Goal: Information Seeking & Learning: Compare options

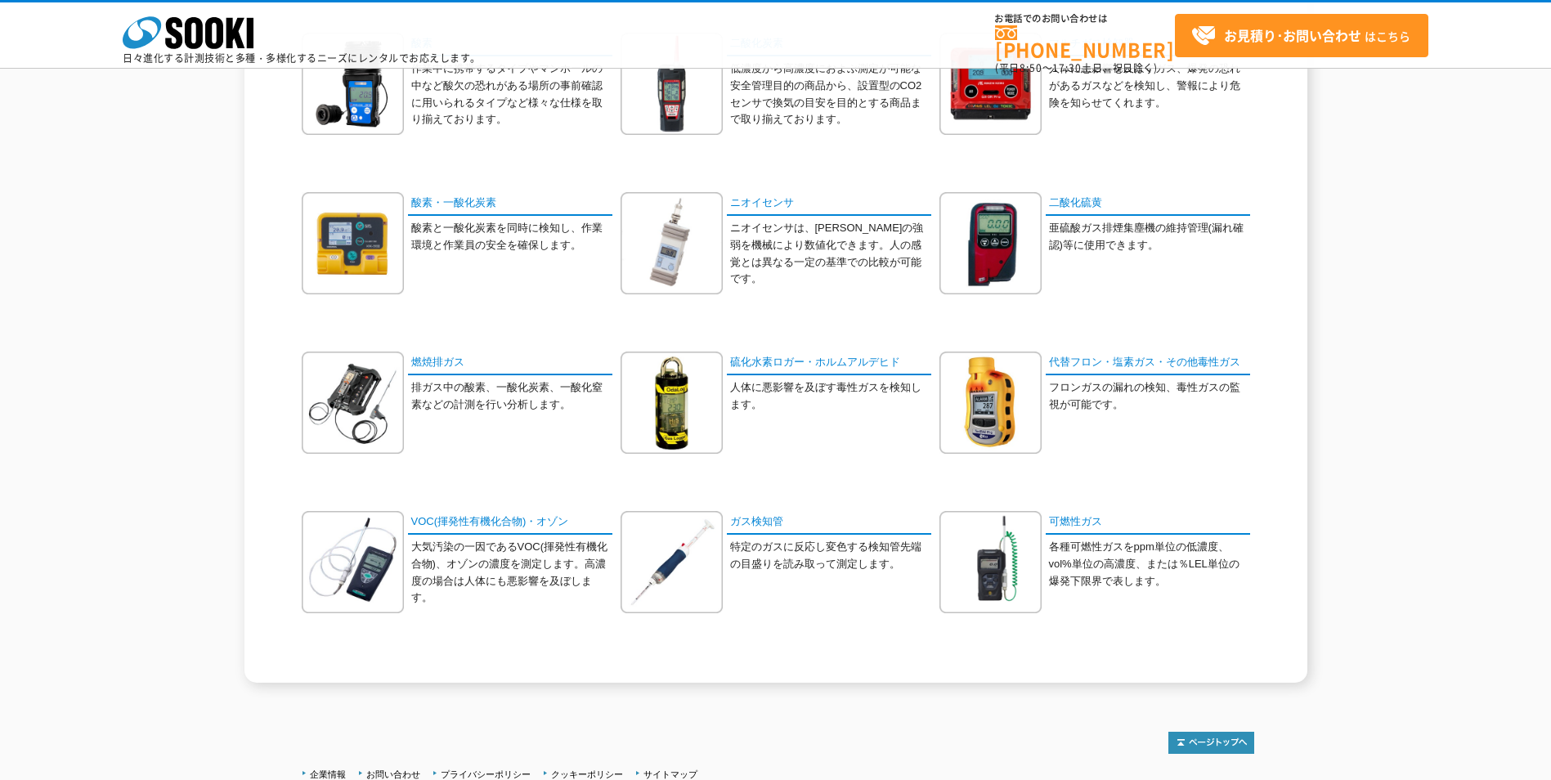
scroll to position [191, 0]
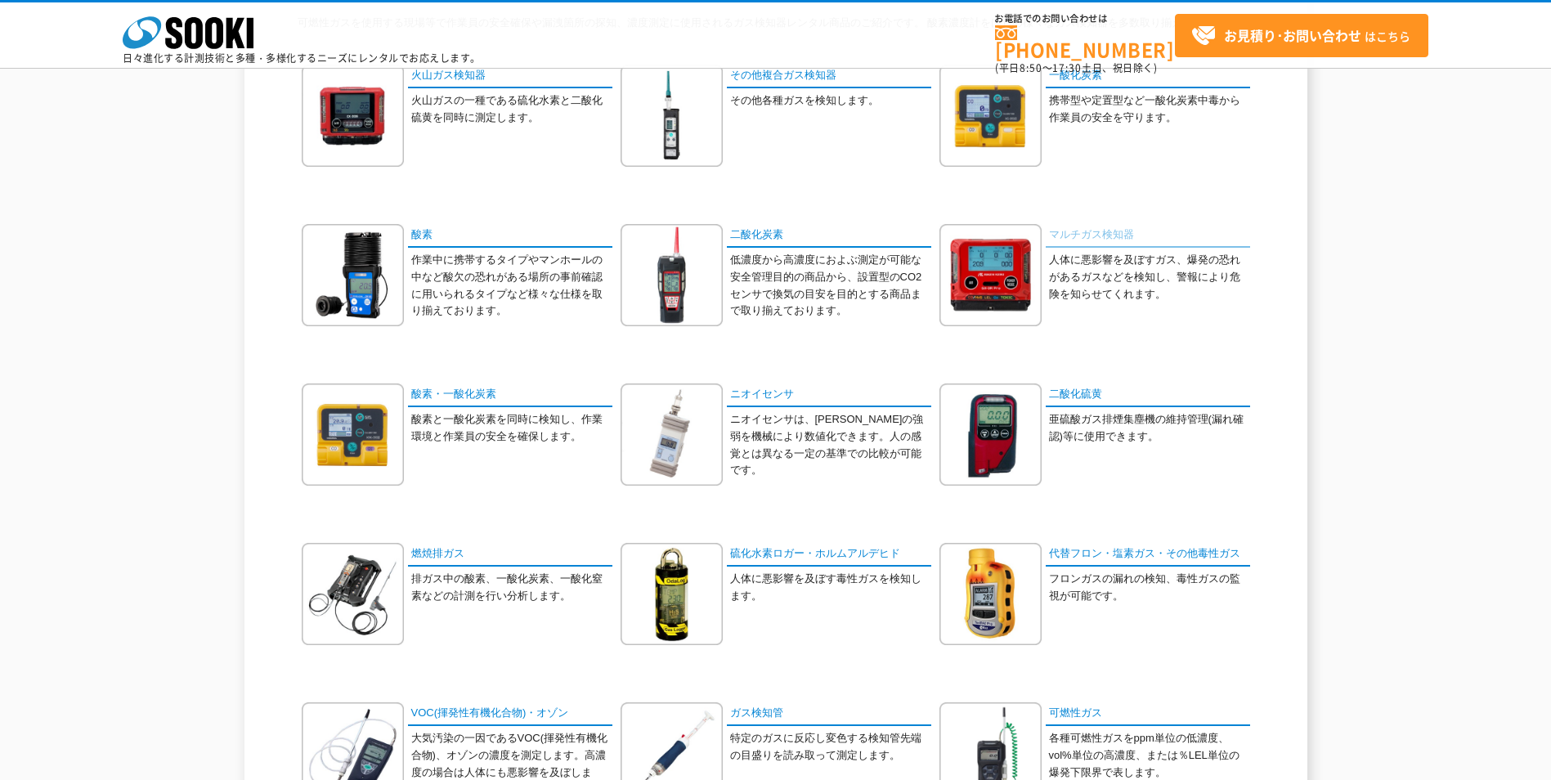
click at [1090, 228] on link "マルチガス検知器" at bounding box center [1148, 236] width 204 height 24
click at [1093, 284] on p "人体に悪影響を及ぼすガス、爆発の恐れがあるガスなどを検知し、警報により危険を知らせてくれます。" at bounding box center [1149, 277] width 201 height 51
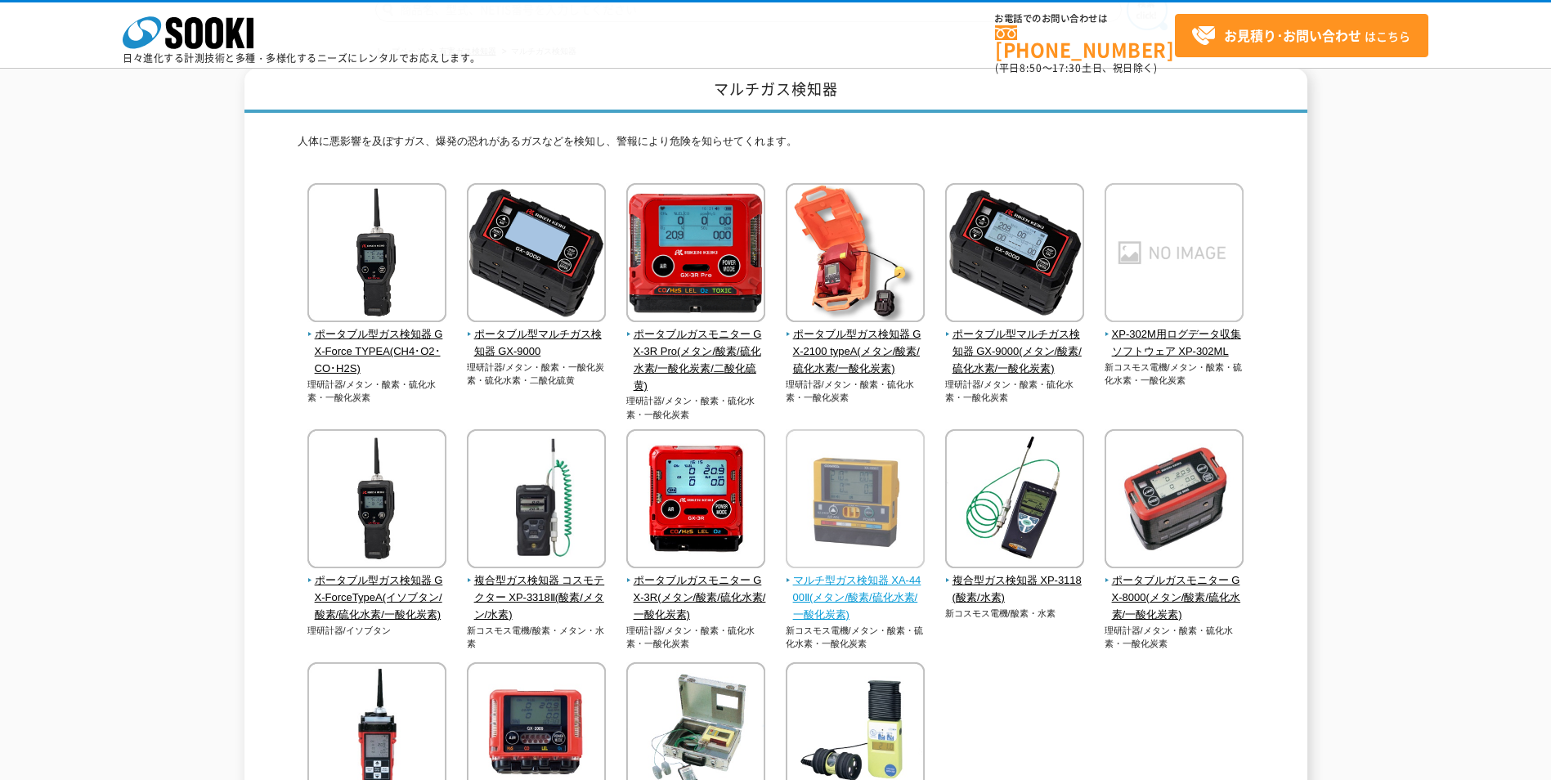
scroll to position [164, 0]
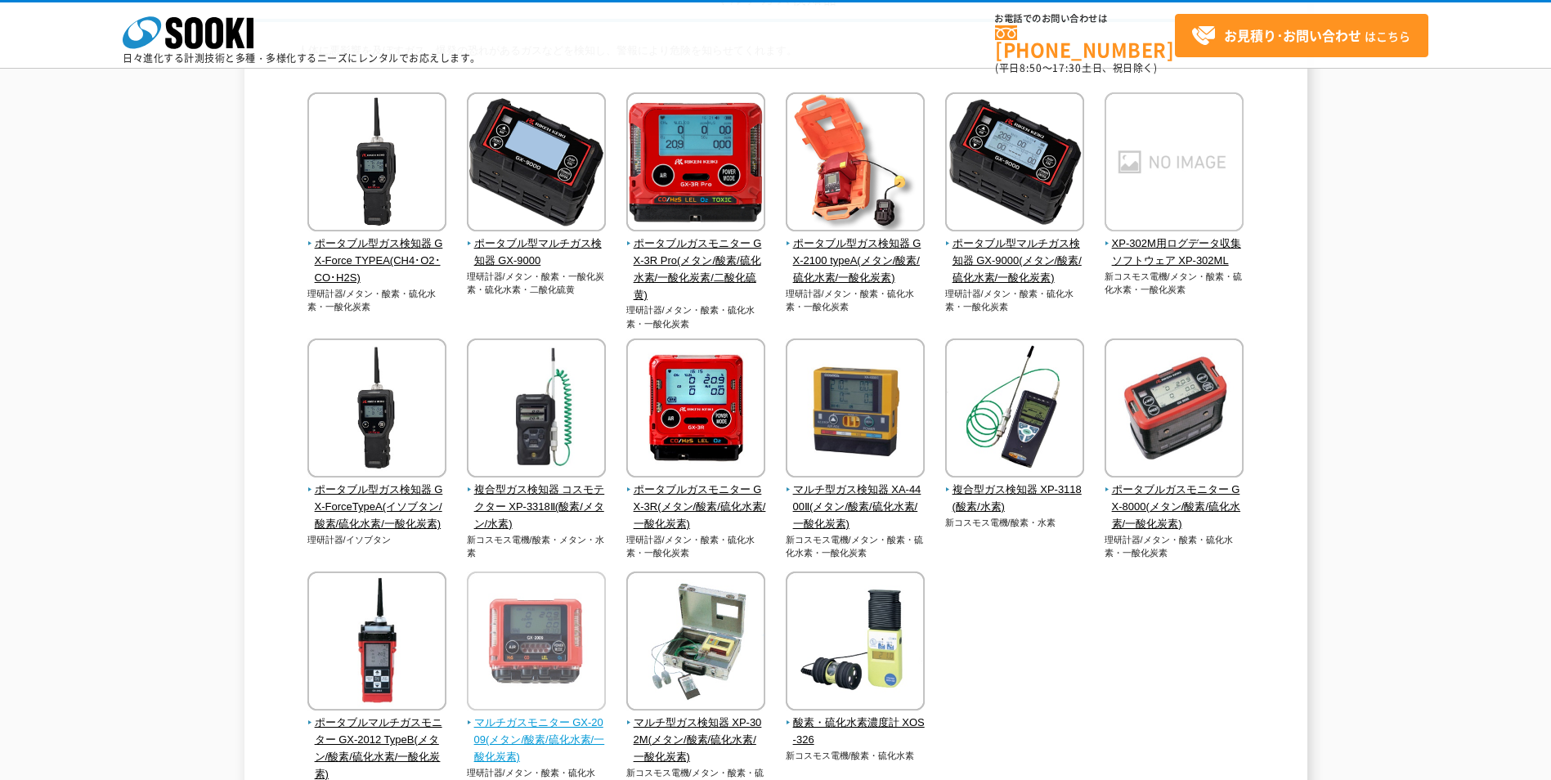
click at [521, 743] on span "マルチガスモニター GX-2009(メタン/酸素/硫化水素/一酸化炭素)" at bounding box center [537, 740] width 140 height 51
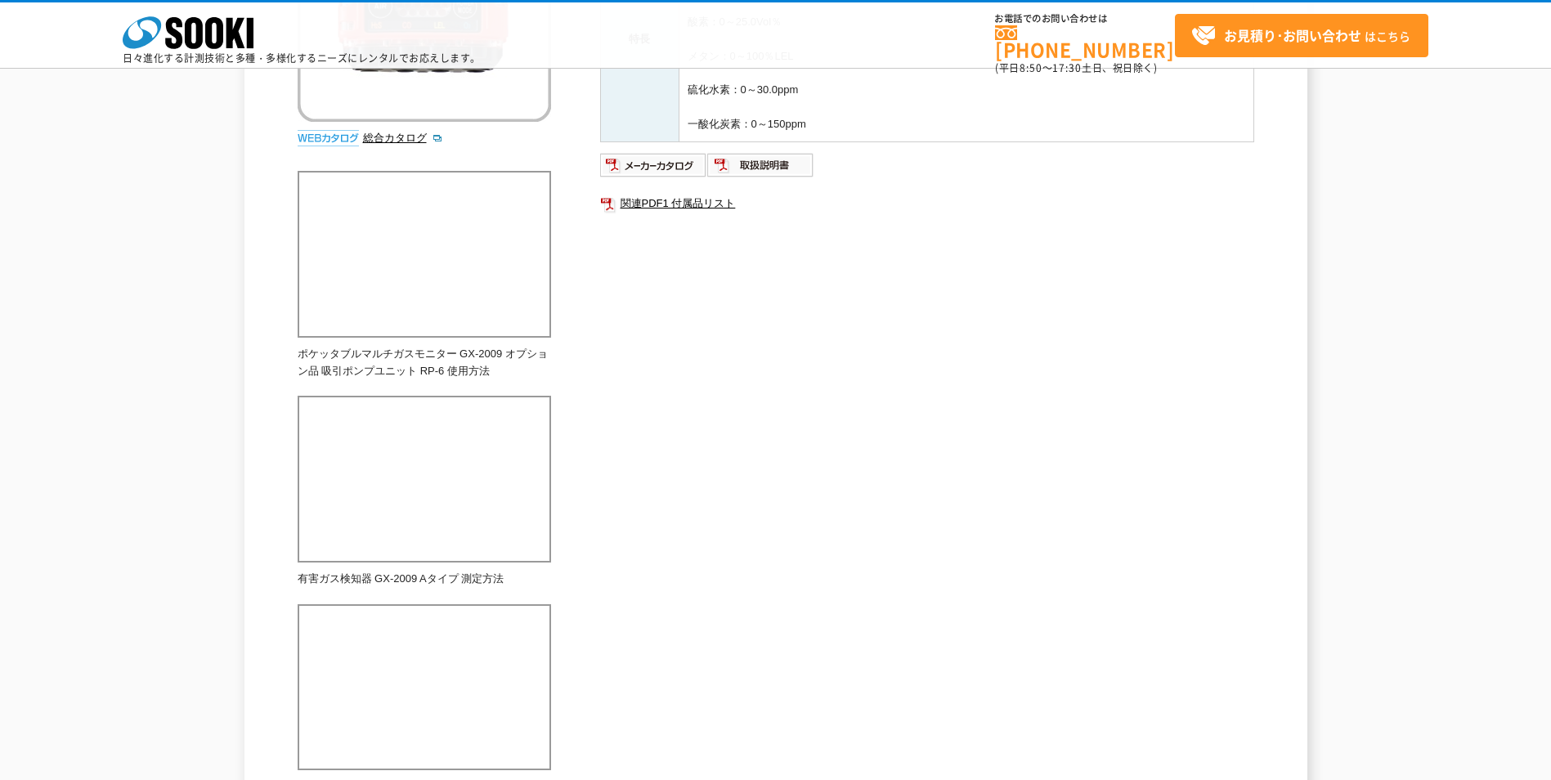
scroll to position [33, 0]
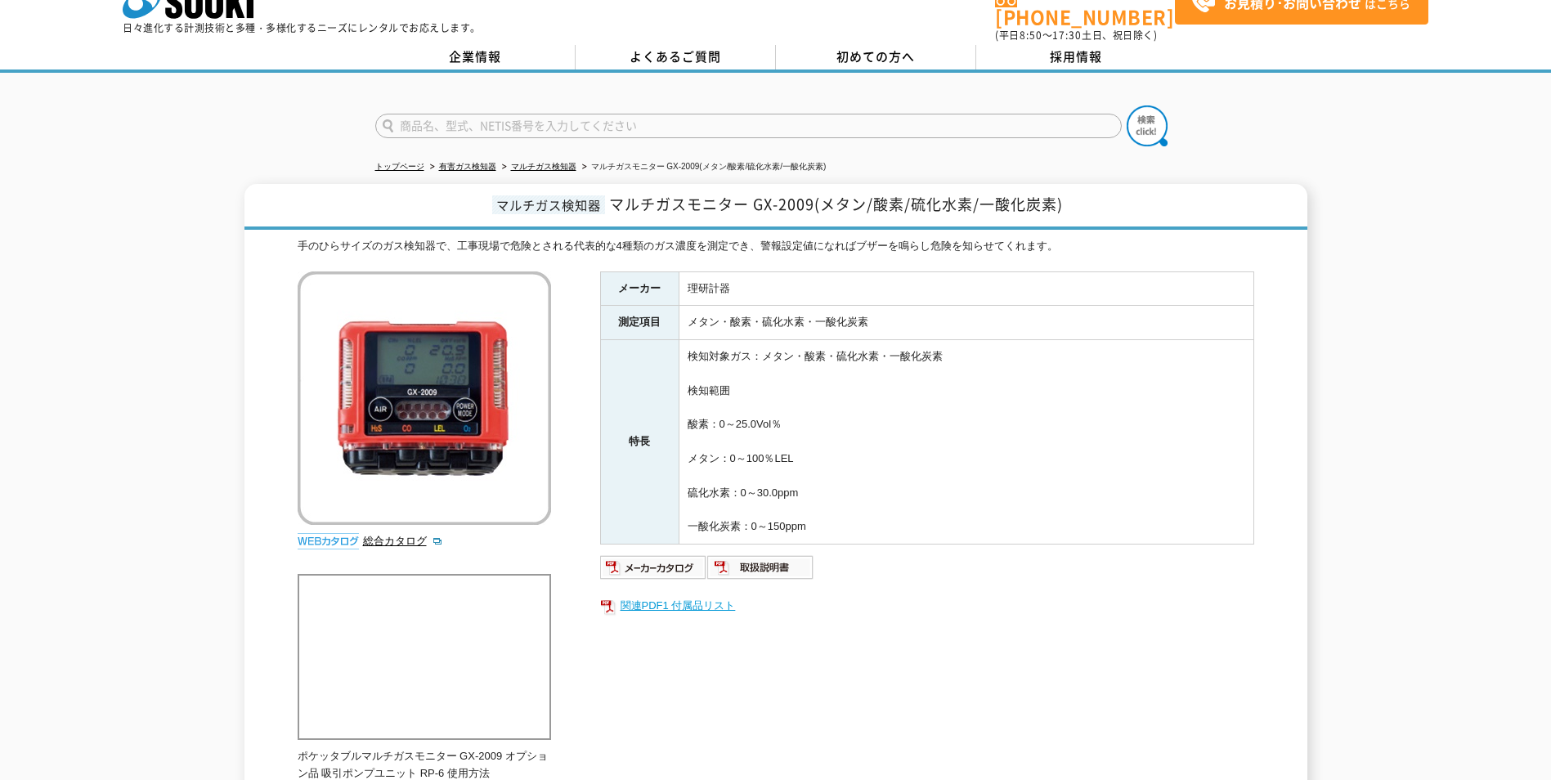
click at [670, 599] on link "関連PDF1 付属品リスト" at bounding box center [927, 605] width 654 height 21
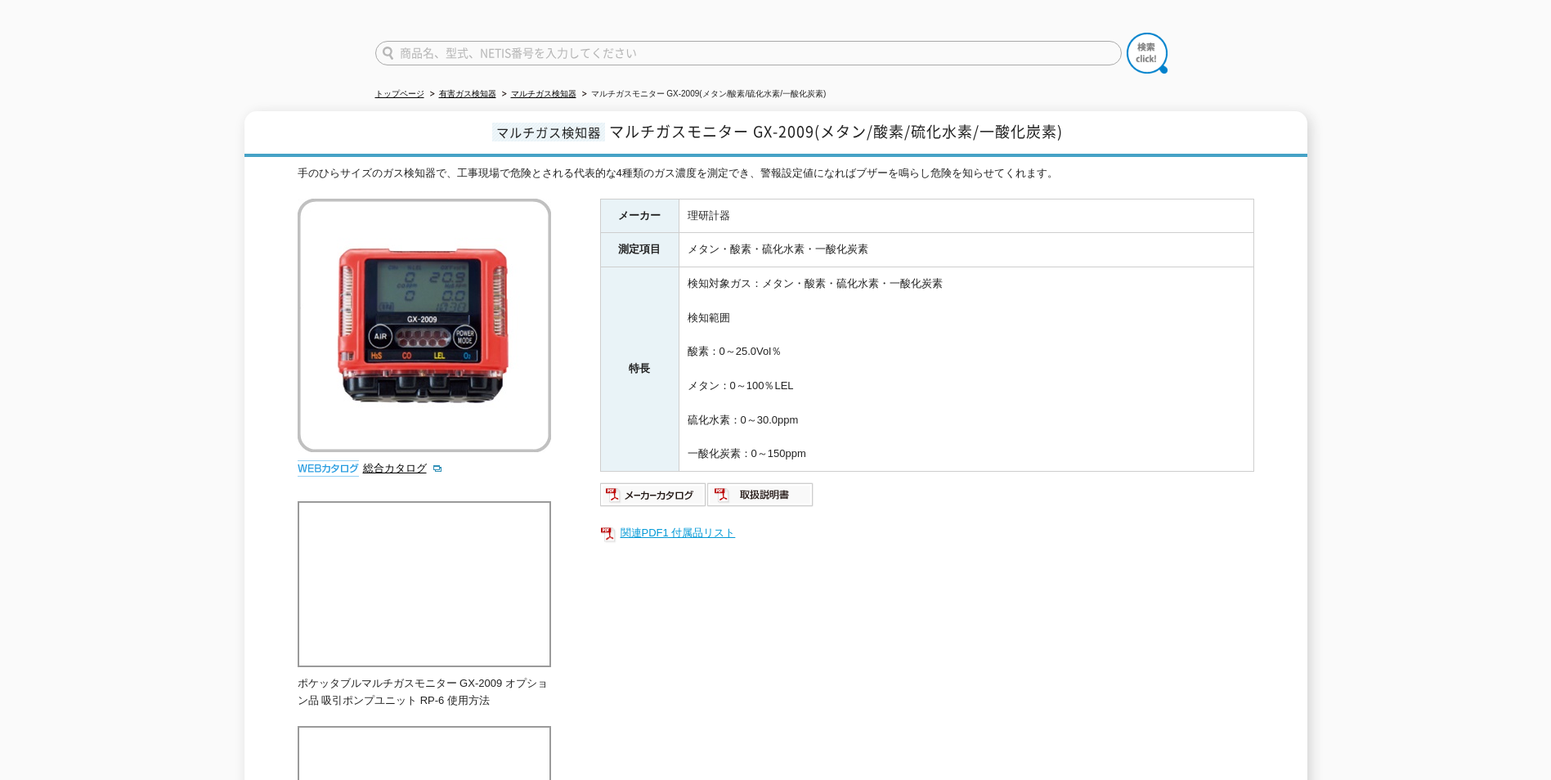
scroll to position [0, 0]
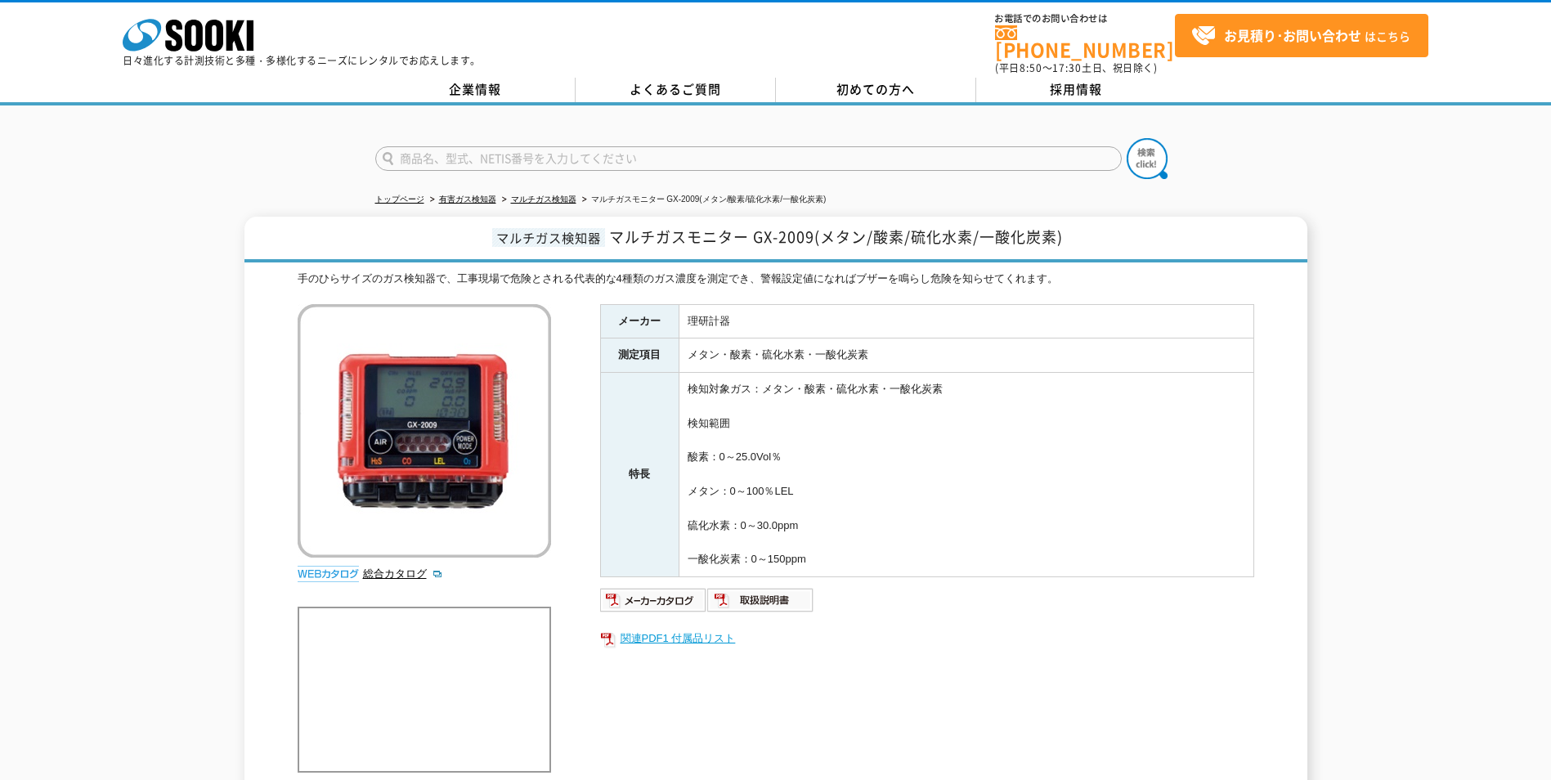
click at [684, 632] on link "関連PDF1 付属品リスト" at bounding box center [927, 638] width 654 height 21
click at [558, 195] on link "マルチガス検知器" at bounding box center [543, 199] width 65 height 9
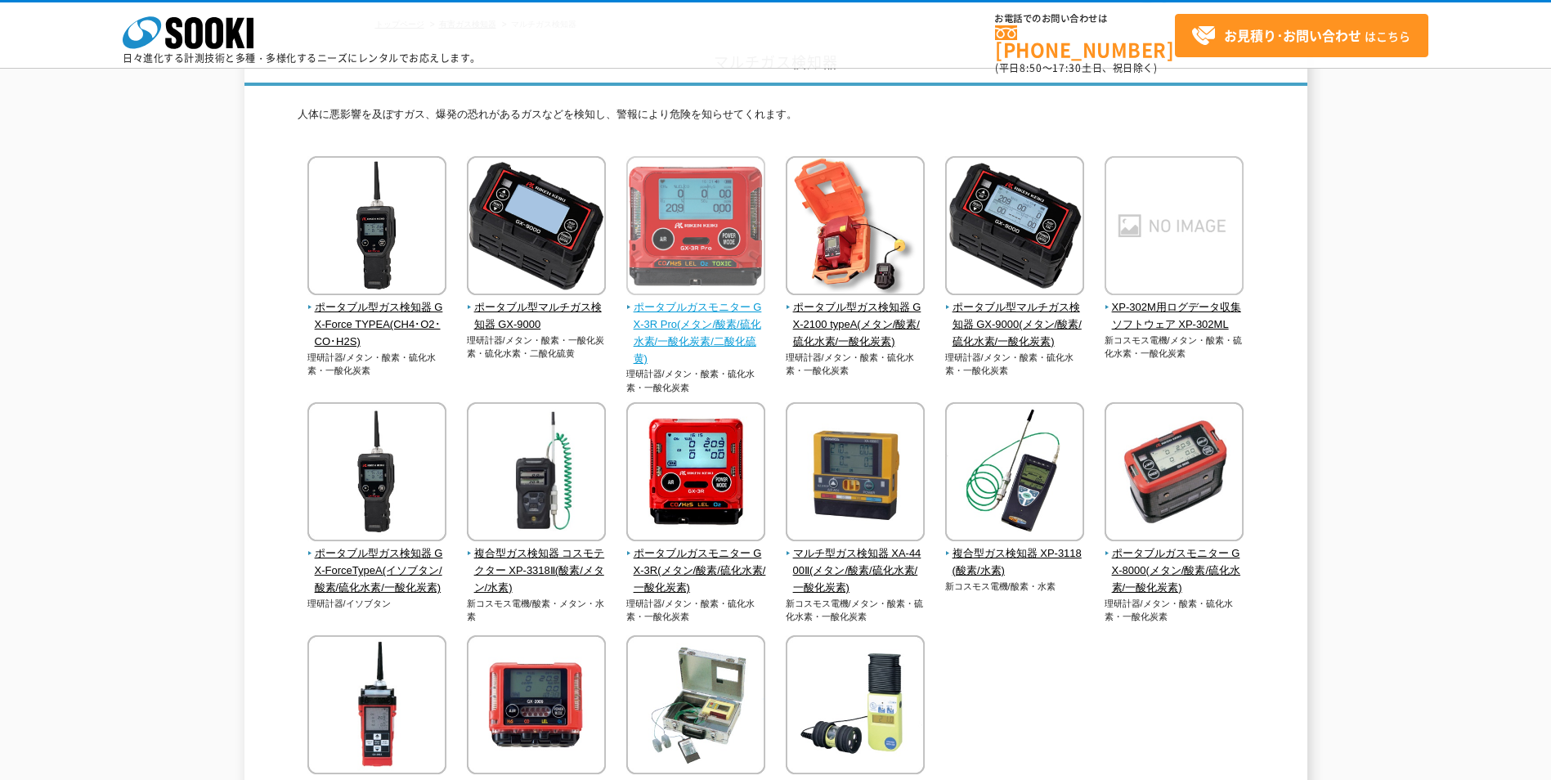
scroll to position [164, 0]
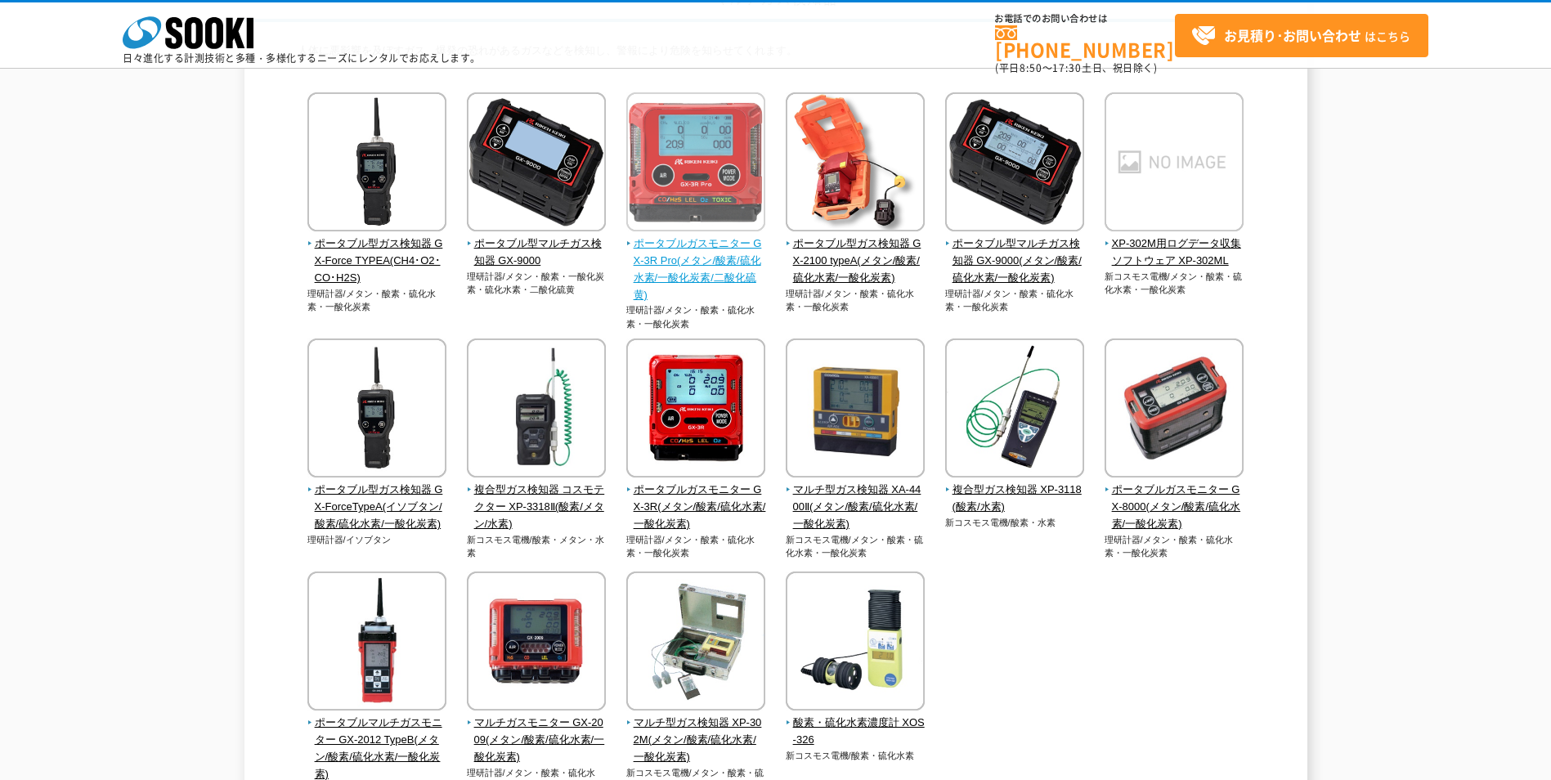
click at [694, 264] on span "ポータブルガスモニター GX-3R Pro(メタン/酸素/硫化水素/一酸化炭素/二酸化硫黄)" at bounding box center [696, 270] width 140 height 68
click at [654, 272] on span "ポータブルガスモニター GX-3R Pro(メタン/酸素/硫化水素/一酸化炭素/二酸化硫黄)" at bounding box center [696, 270] width 140 height 68
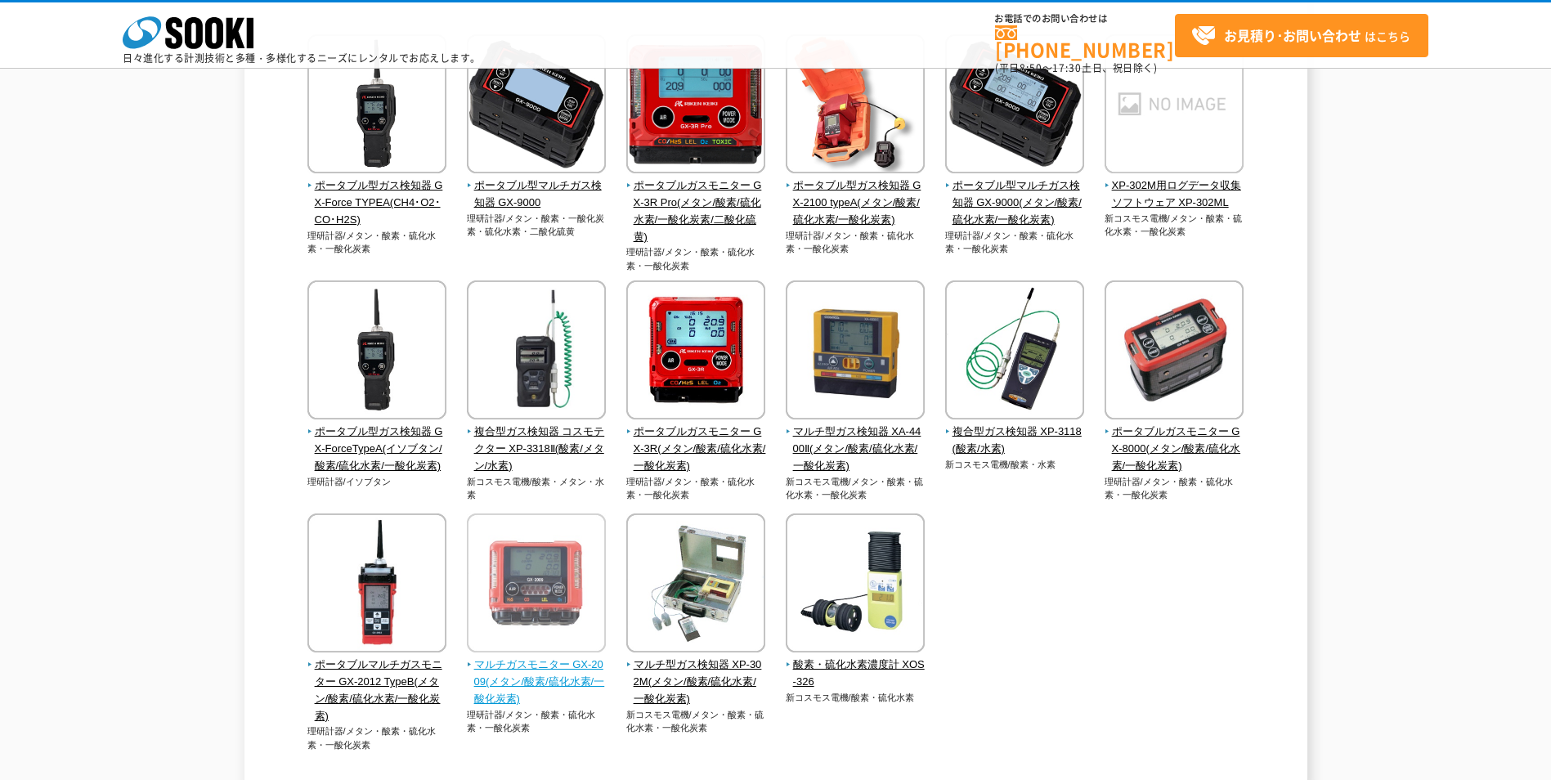
scroll to position [245, 0]
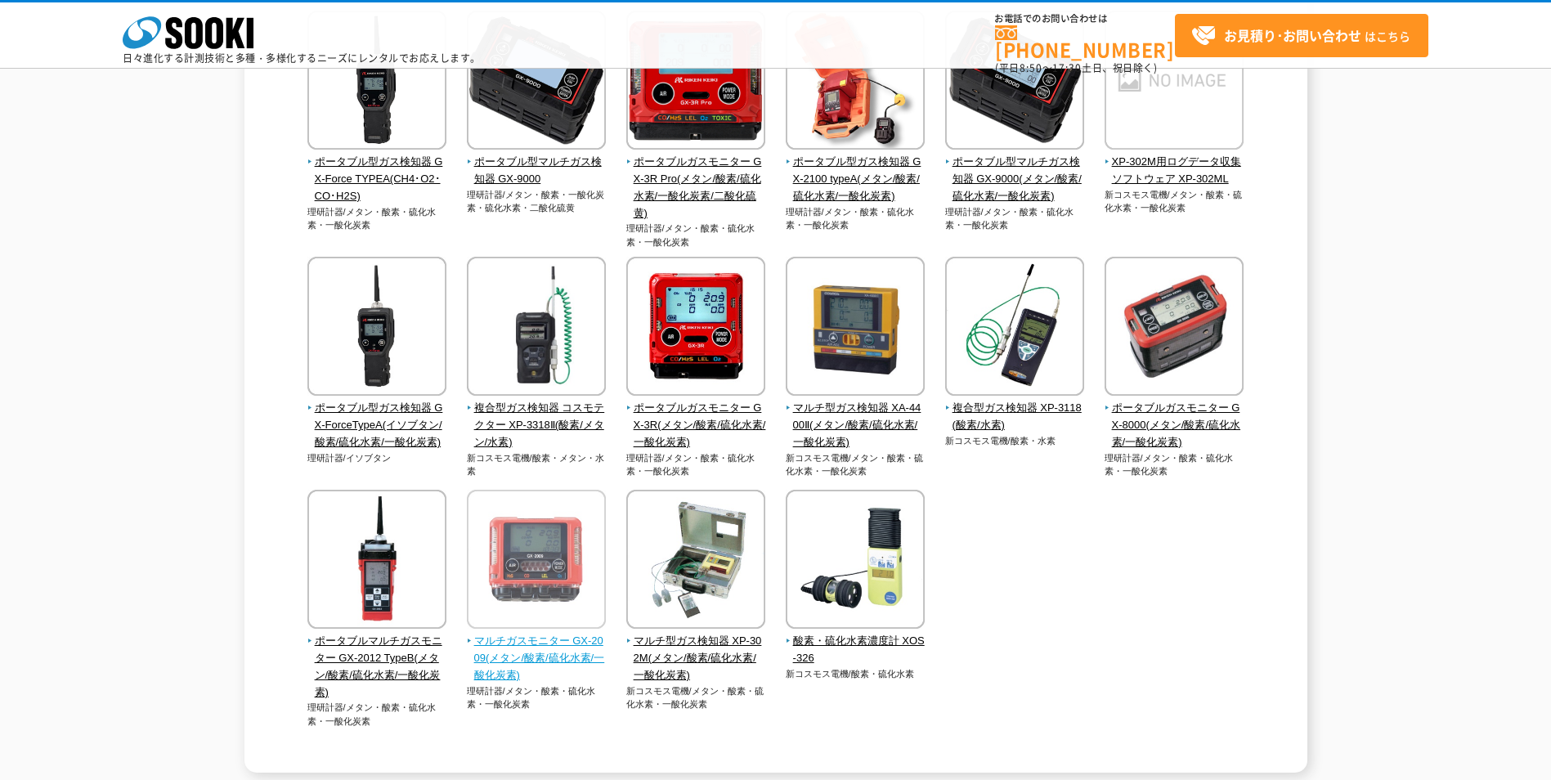
click at [565, 653] on span "マルチガスモニター GX-2009(メタン/酸素/硫化水素/一酸化炭素)" at bounding box center [537, 658] width 140 height 51
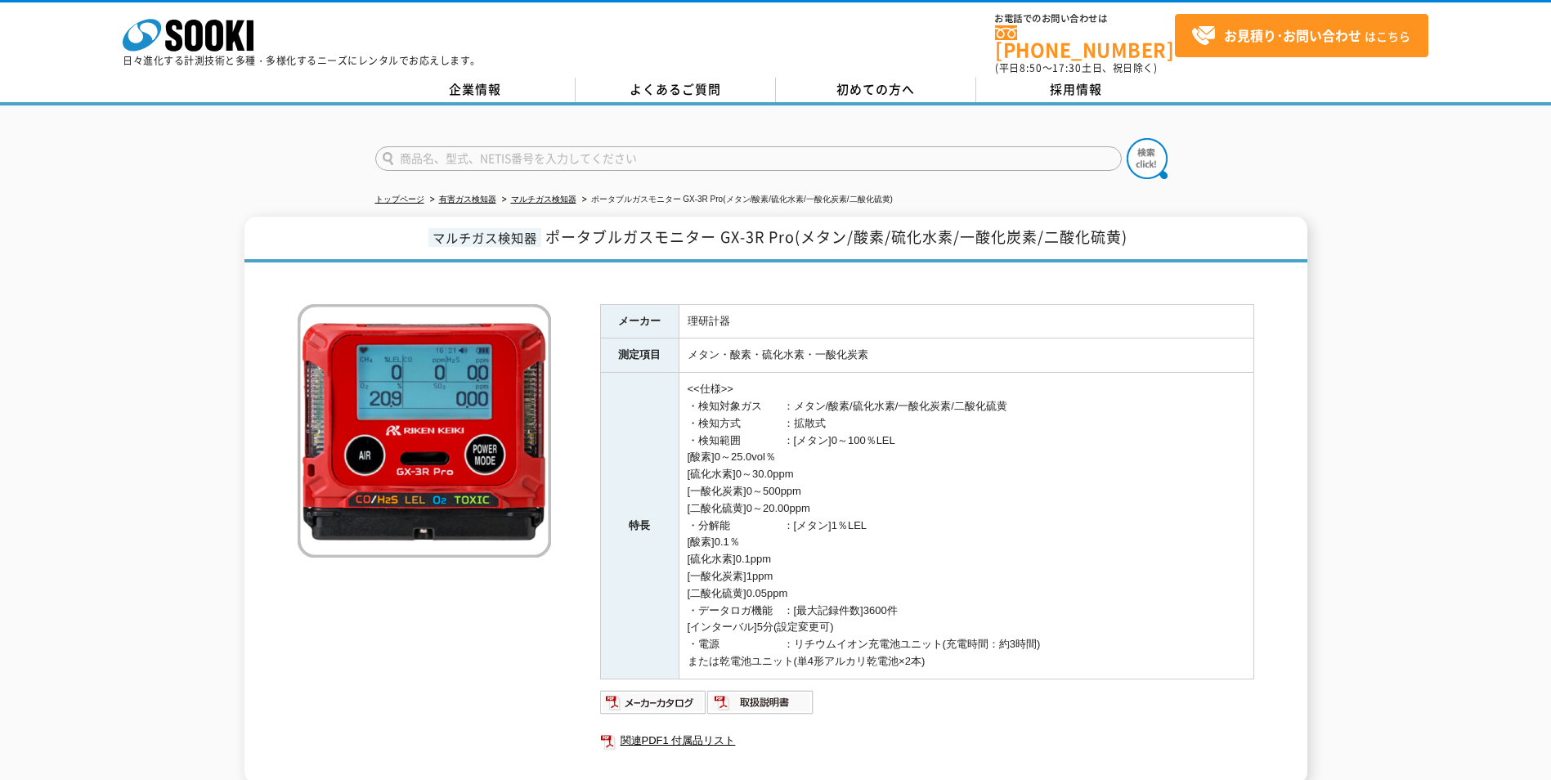
scroll to position [161, 0]
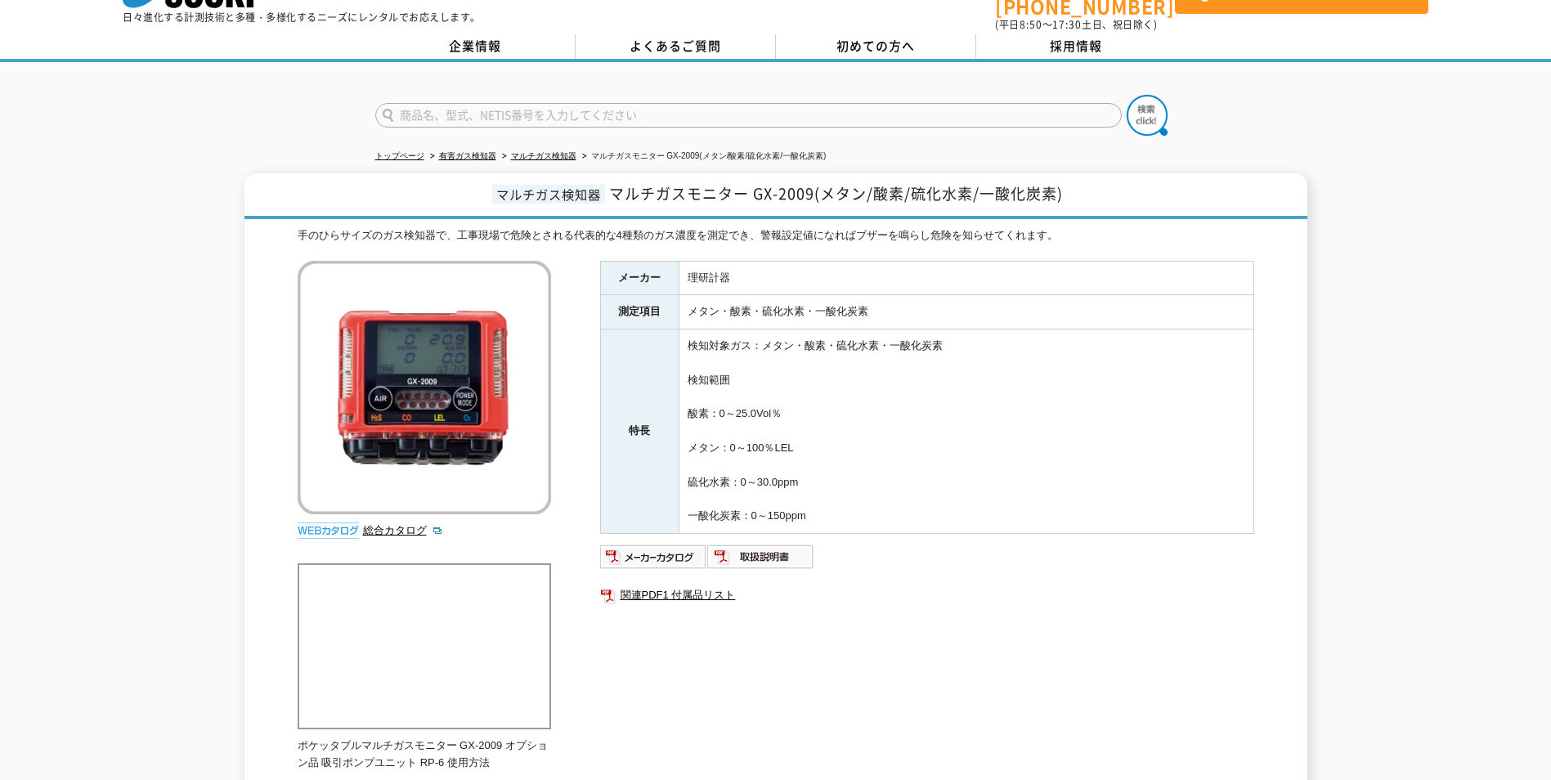
scroll to position [82, 0]
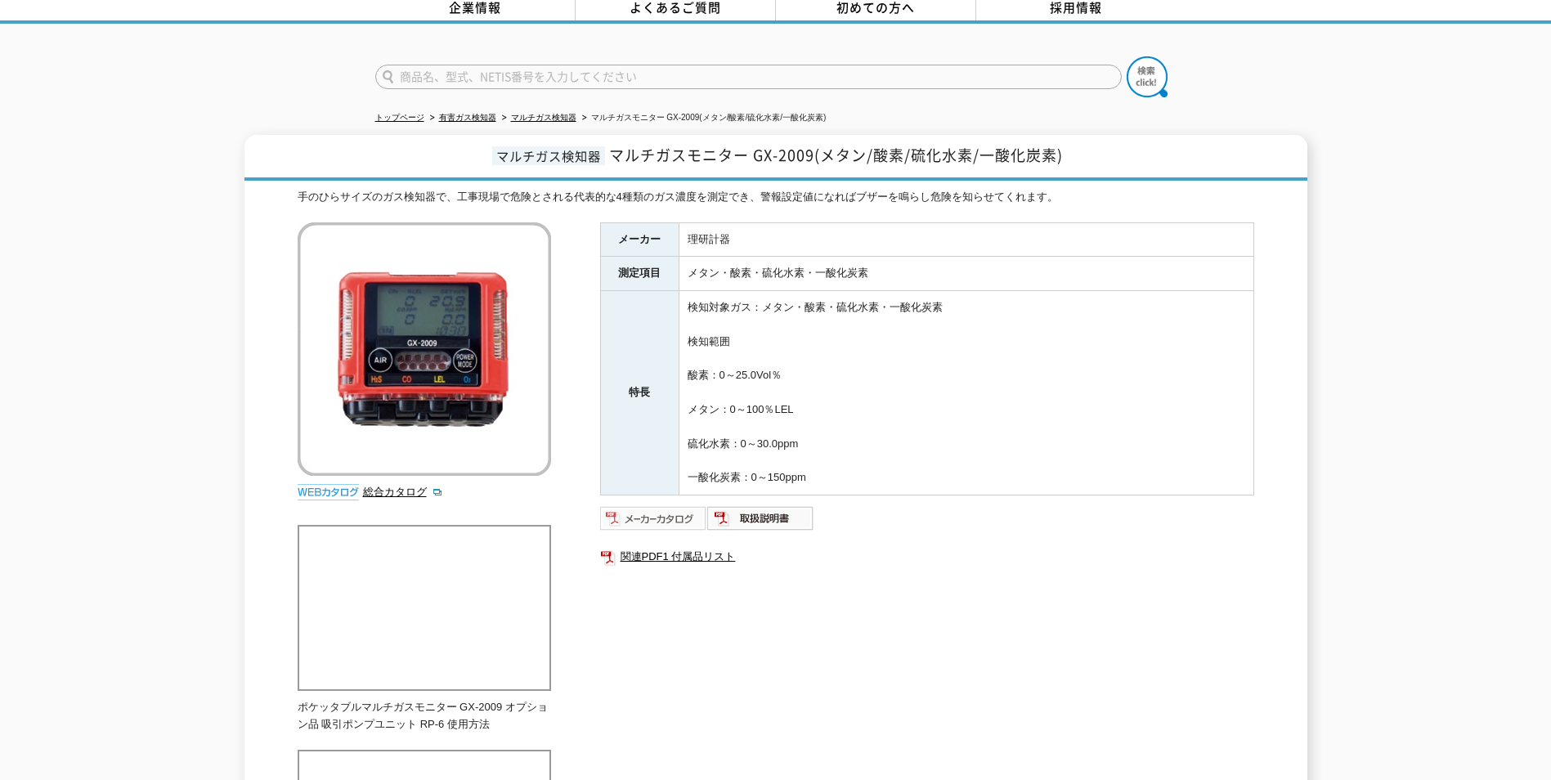
click at [636, 518] on img at bounding box center [653, 518] width 107 height 26
